Goal: Task Accomplishment & Management: Manage account settings

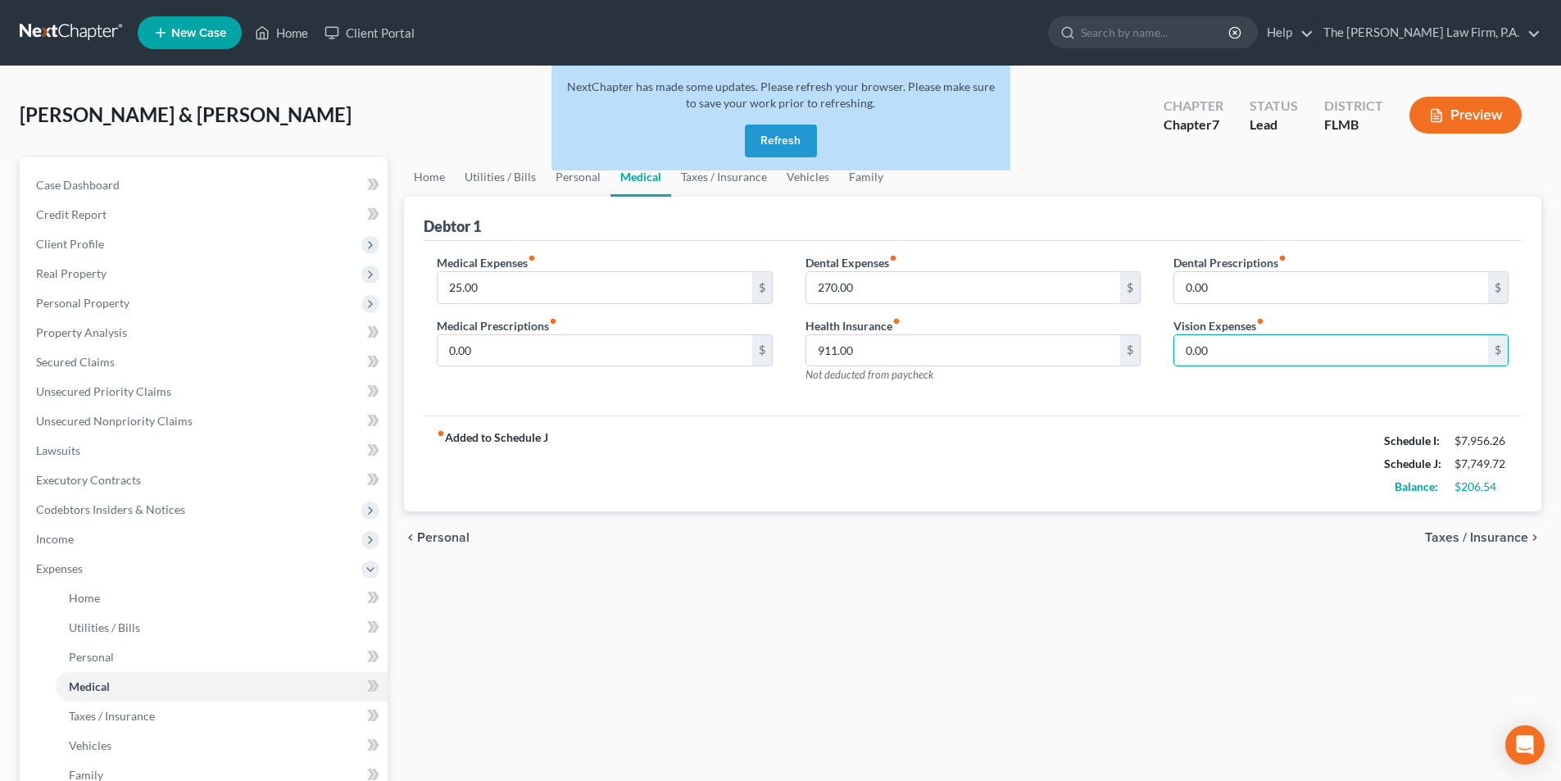
click at [766, 137] on button "Refresh" at bounding box center [781, 141] width 72 height 33
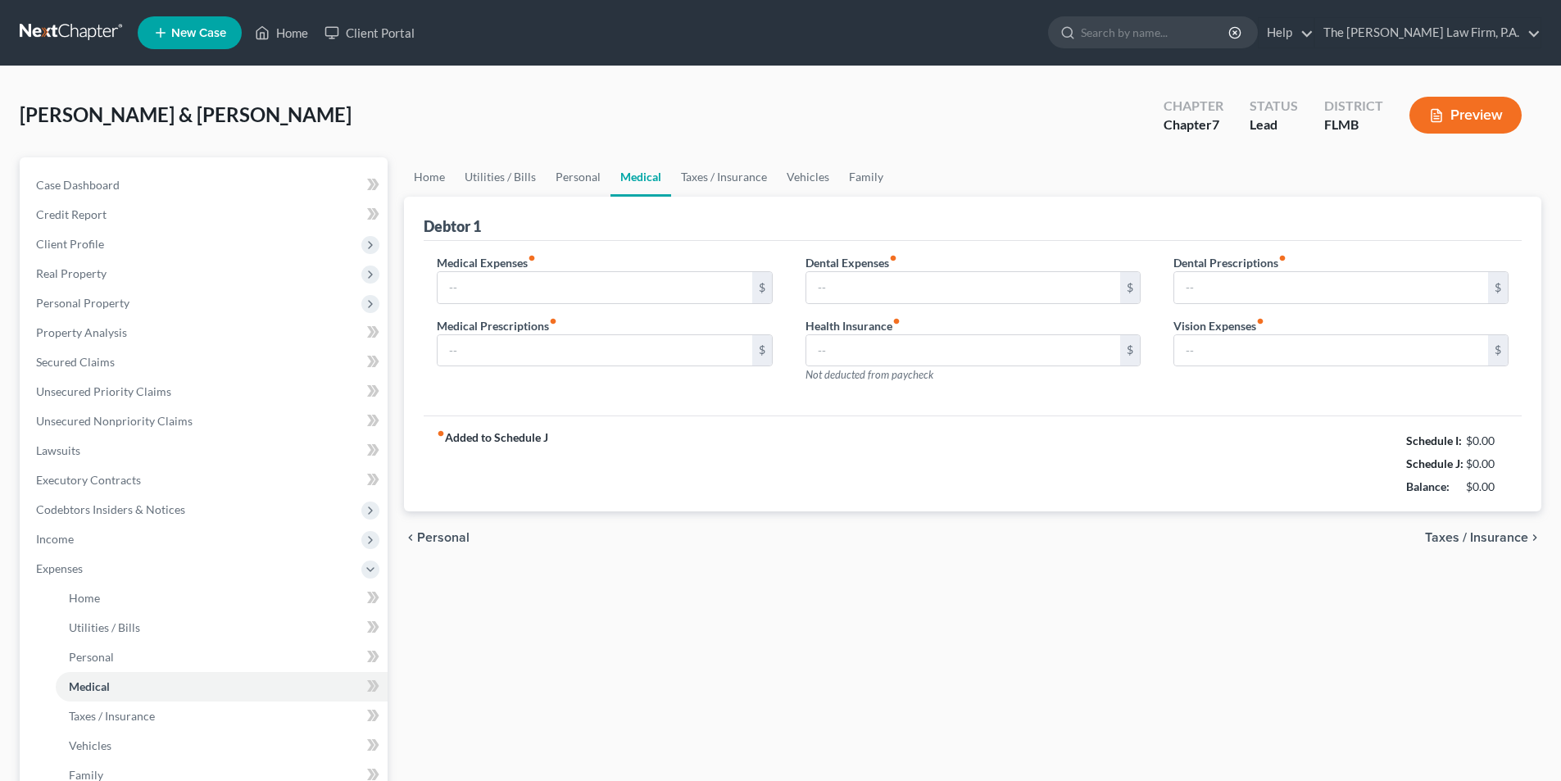
type input "25.00"
type input "0.00"
type input "175.00"
type input "911.00"
type input "0.00"
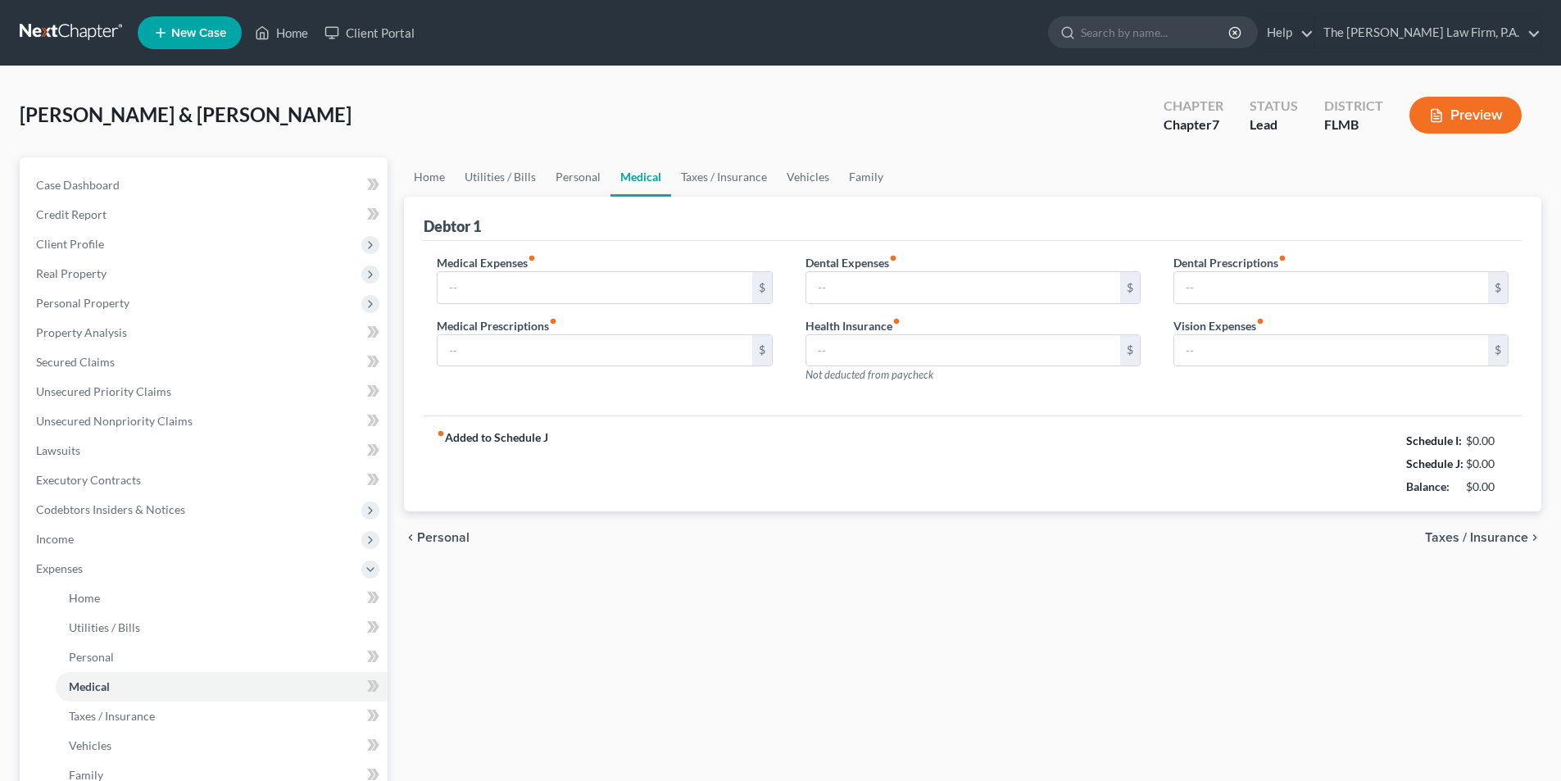
type input "0.00"
click at [597, 285] on input "25.00" at bounding box center [595, 287] width 314 height 31
click at [1443, 33] on link "The [PERSON_NAME] Law Firm, P.A." at bounding box center [1427, 33] width 225 height 30
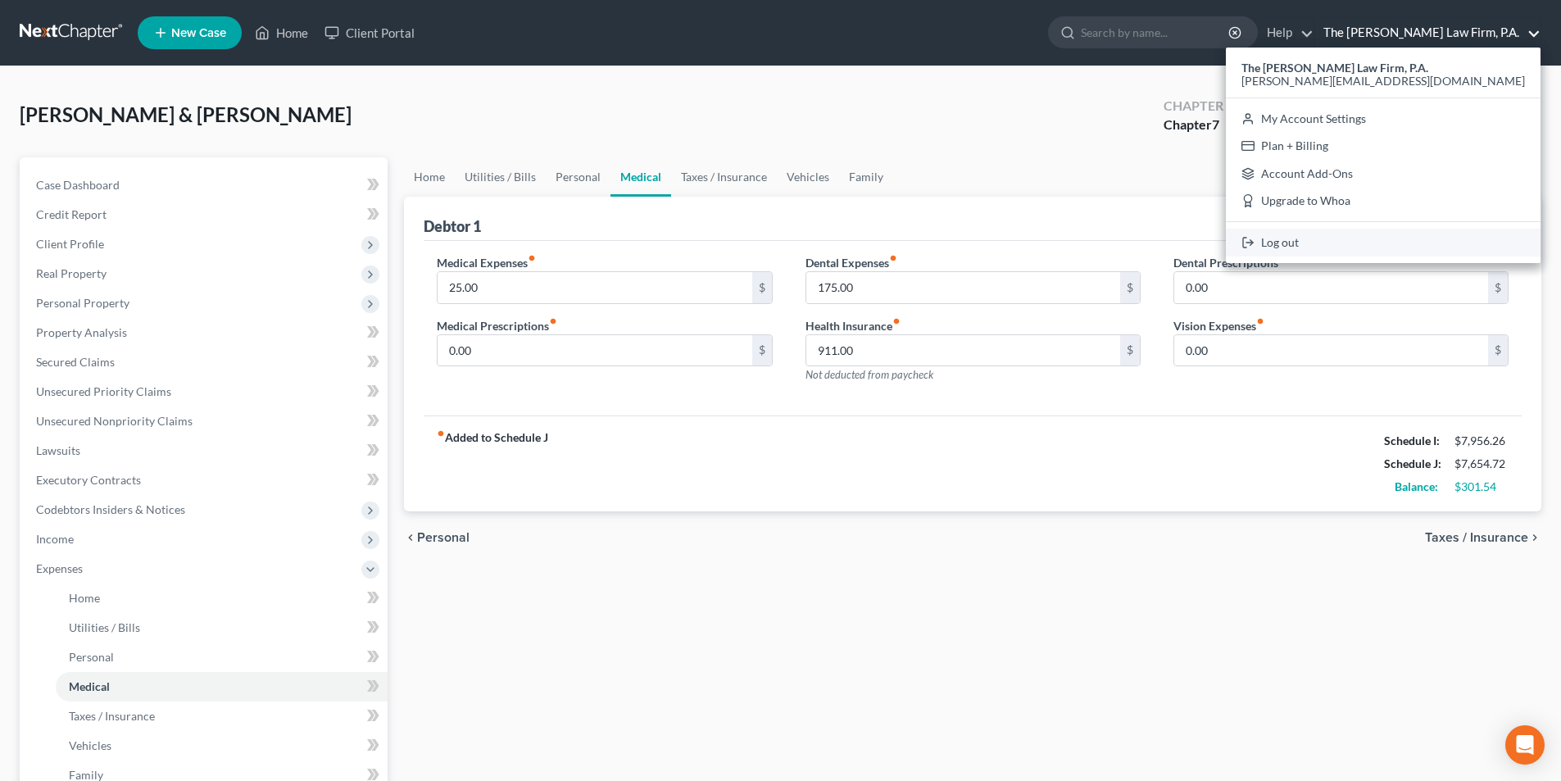
drag, startPoint x: 1410, startPoint y: 236, endPoint x: 1390, endPoint y: 234, distance: 19.8
click at [1409, 236] on link "Log out" at bounding box center [1383, 243] width 315 height 28
